Goal: Ask a question

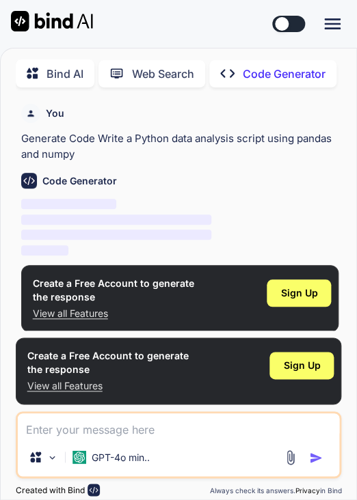
scroll to position [6, 0]
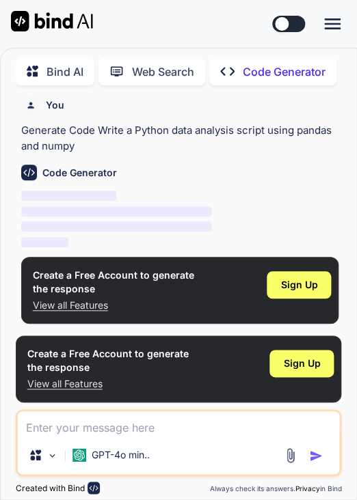
click at [77, 421] on textarea at bounding box center [179, 423] width 322 height 25
type textarea "s"
type textarea "x"
type textarea "sa"
type textarea "x"
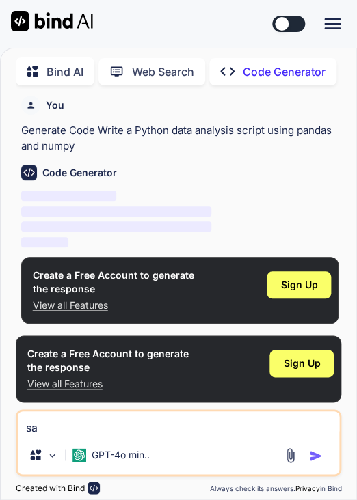
type textarea "[PERSON_NAME]"
type textarea "x"
type textarea "[PERSON_NAME]"
type textarea "x"
type textarea "salom"
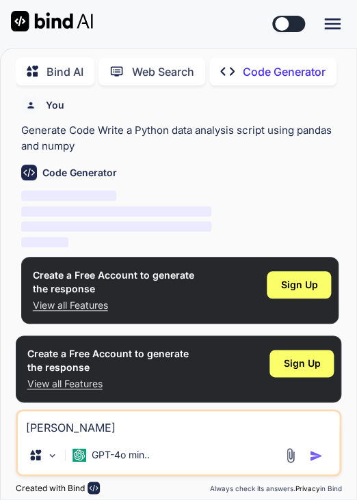
type textarea "x"
type textarea "salom"
click at [325, 455] on button "button" at bounding box center [318, 456] width 19 height 14
click at [310, 453] on img "button" at bounding box center [316, 456] width 14 height 14
type textarea "x"
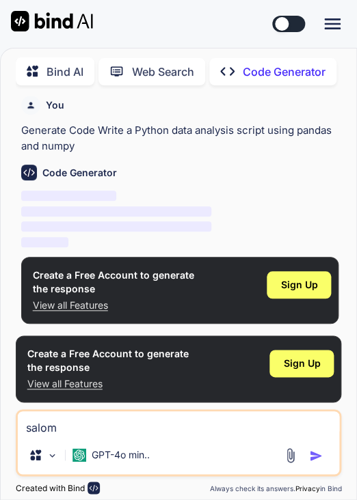
click at [310, 453] on img "button" at bounding box center [316, 456] width 14 height 14
drag, startPoint x: 310, startPoint y: 453, endPoint x: 309, endPoint y: 364, distance: 88.8
click at [309, 364] on div "You Generate Code Write a Python data analysis script using pandas and numpy Co…" at bounding box center [179, 297] width 326 height 403
click at [309, 364] on span "Sign Up" at bounding box center [301, 364] width 37 height 14
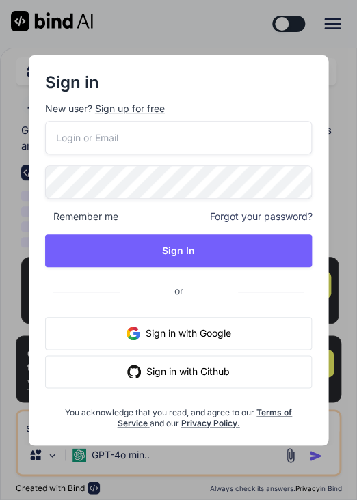
click at [225, 333] on button "Sign in with Google" at bounding box center [178, 333] width 267 height 33
